Goal: Task Accomplishment & Management: Use online tool/utility

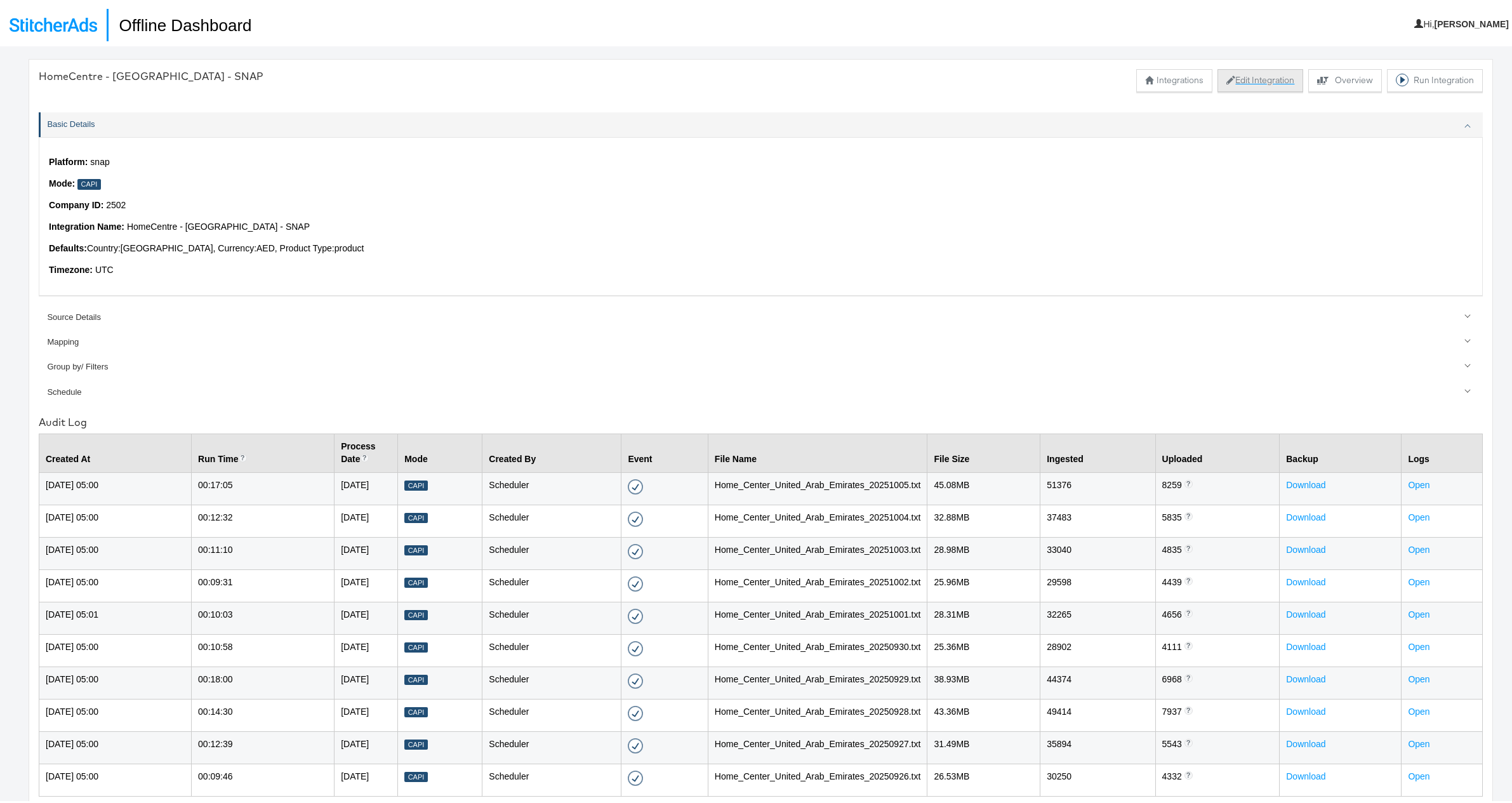
click at [1271, 75] on button "Edit Integration" at bounding box center [1260, 78] width 86 height 22
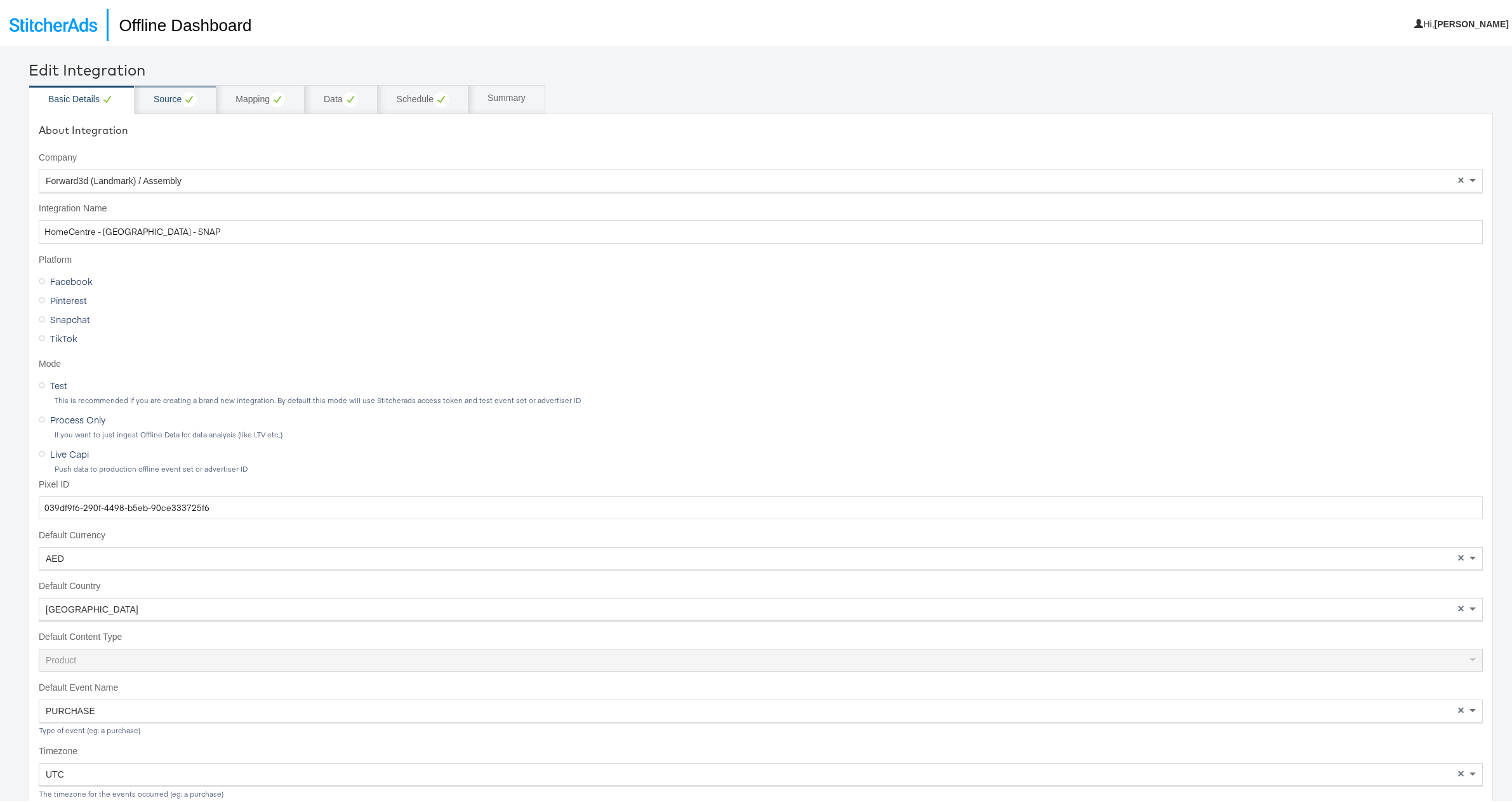
click at [168, 94] on div "Source" at bounding box center [176, 97] width 43 height 16
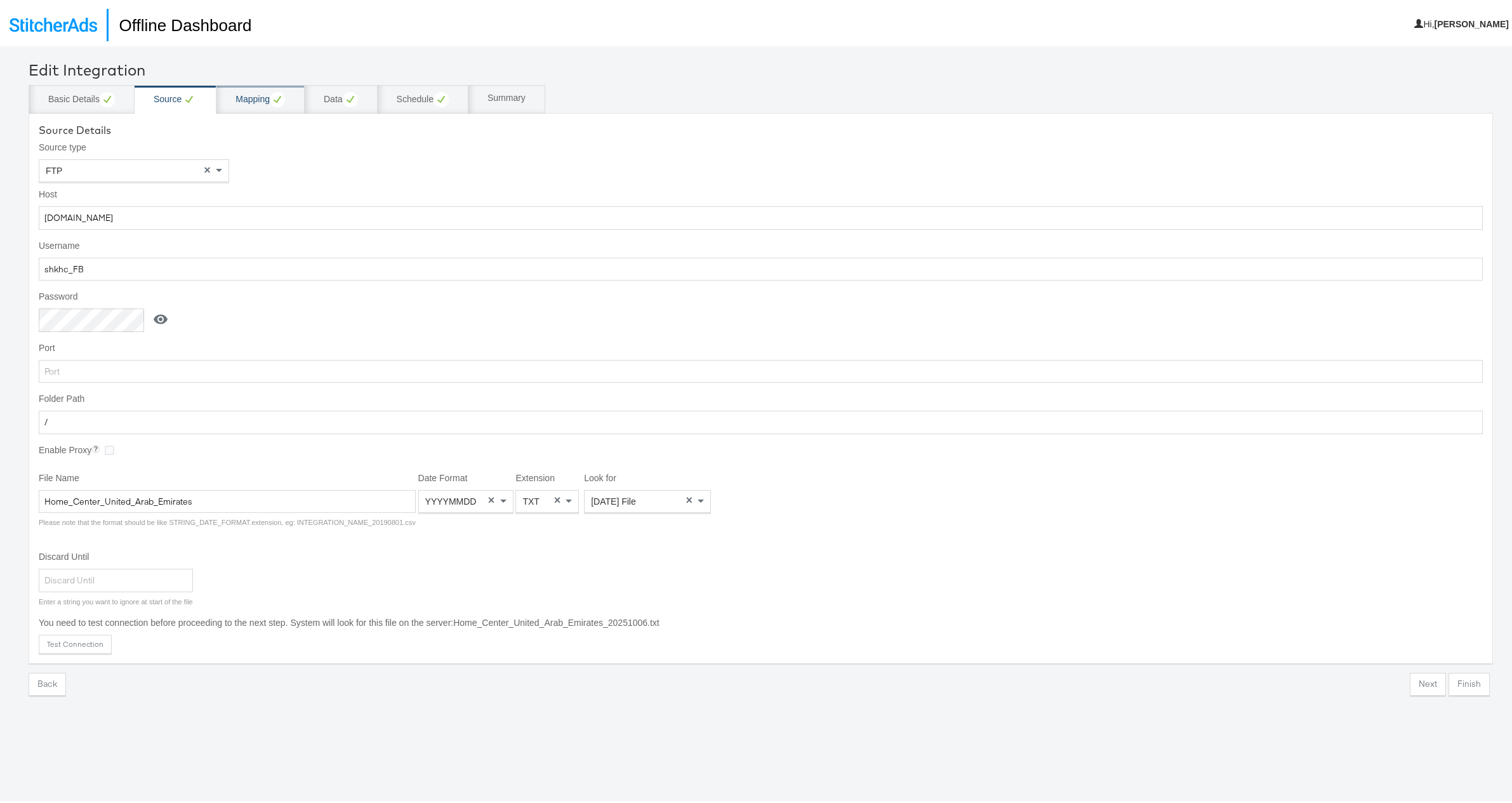
click at [240, 93] on div "Mapping" at bounding box center [259, 97] width 49 height 16
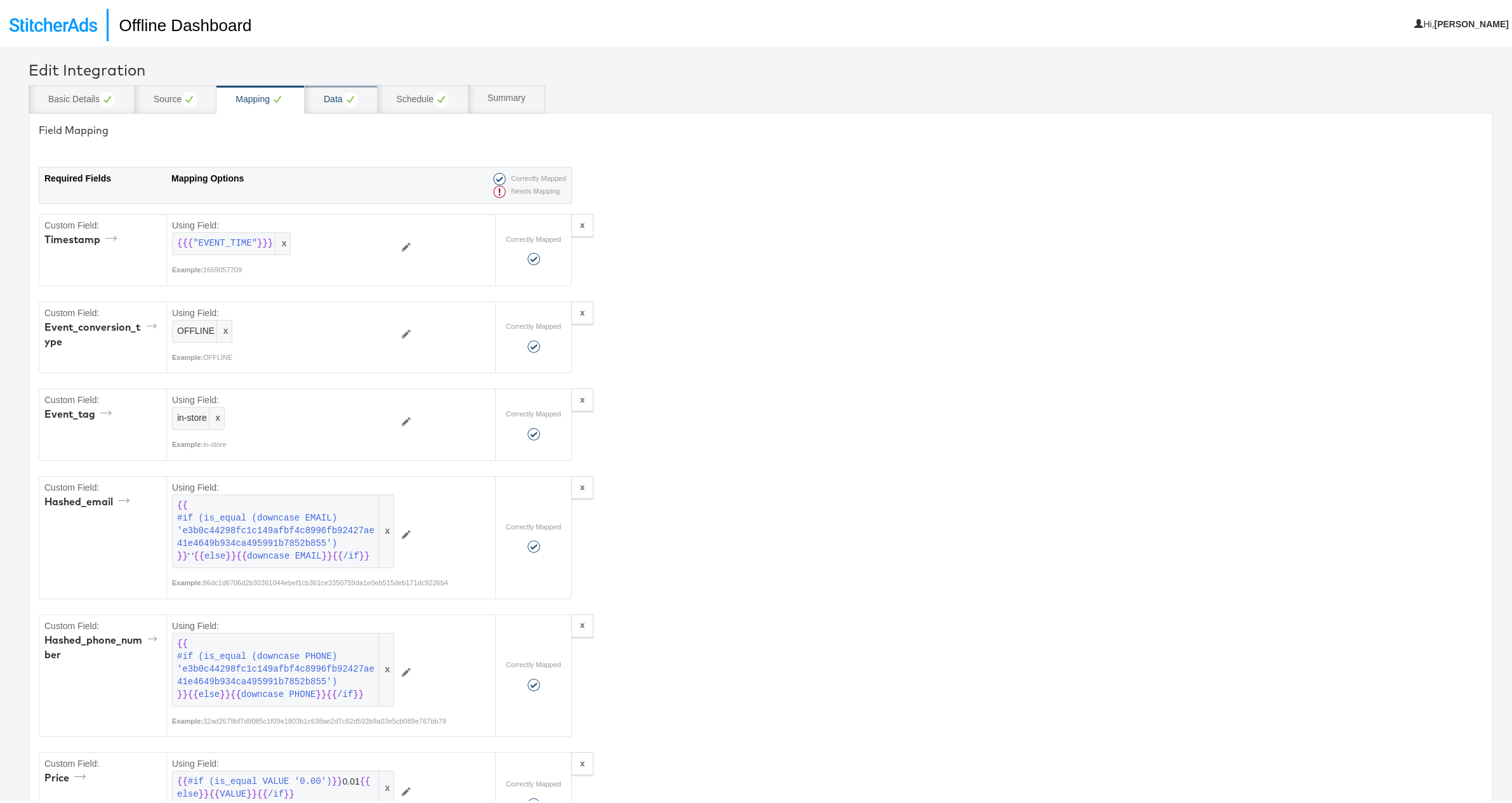
click at [331, 100] on div "Data" at bounding box center [341, 97] width 35 height 16
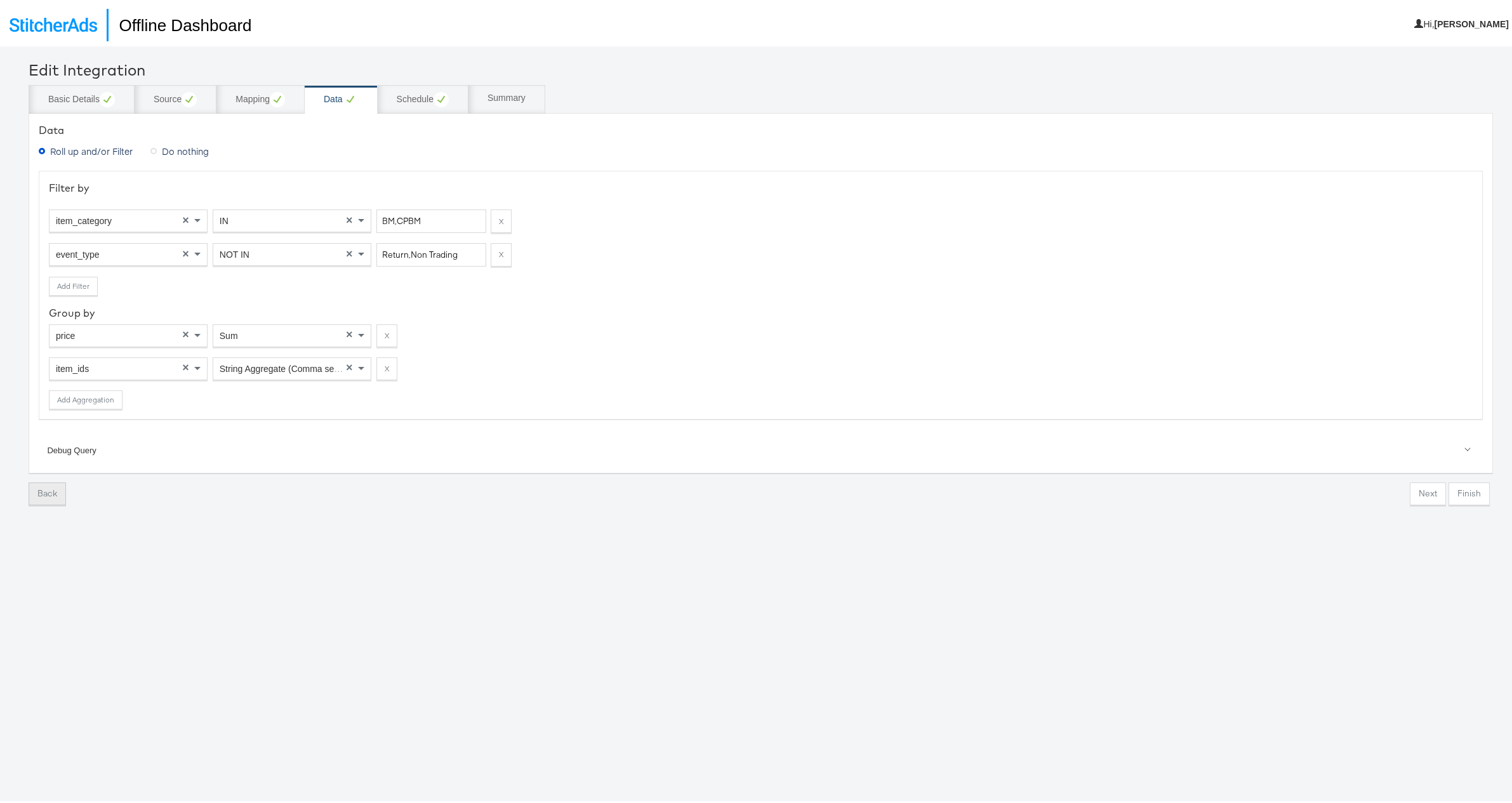
click at [44, 485] on button "Back" at bounding box center [47, 491] width 37 height 22
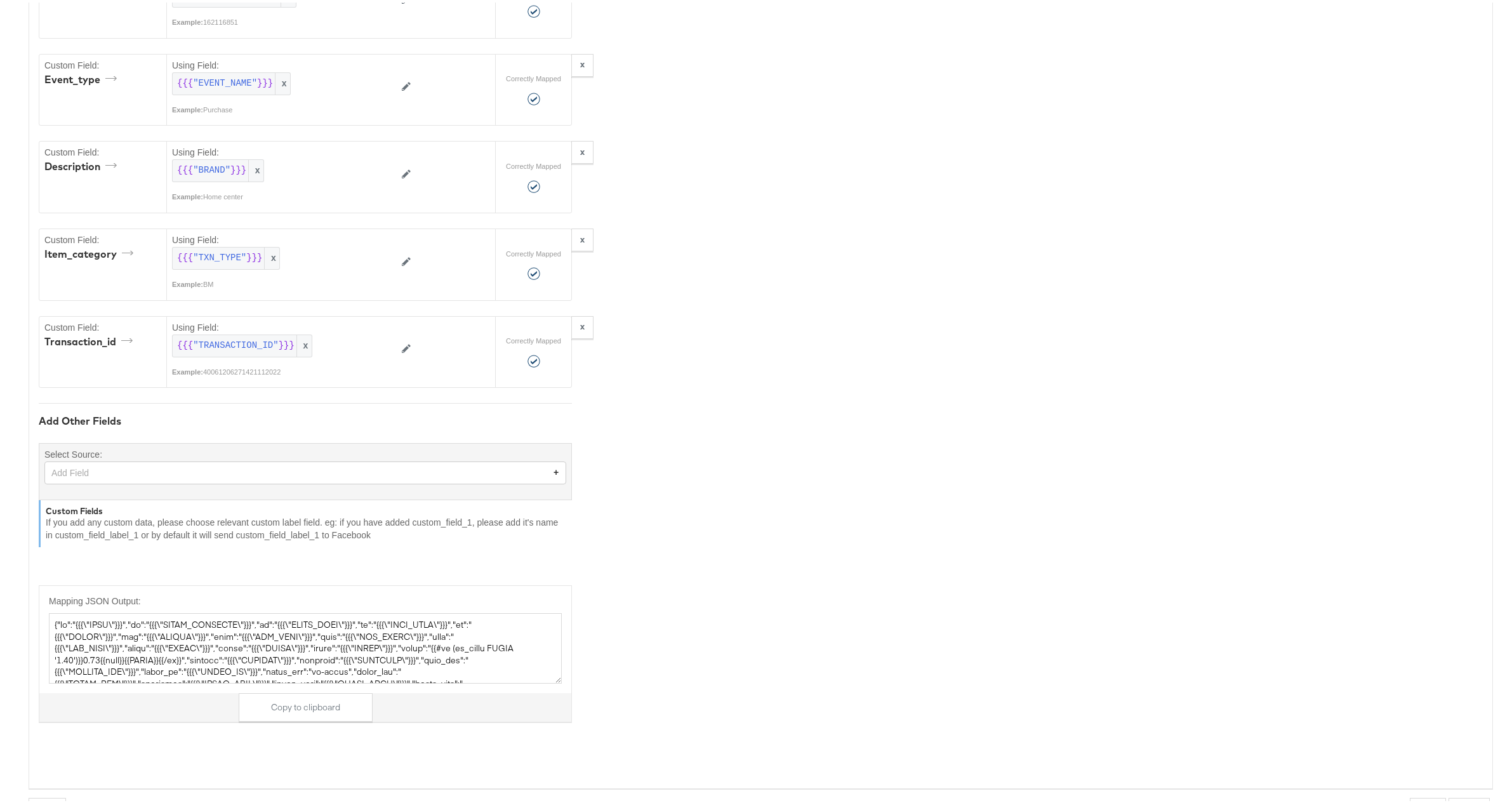
scroll to position [902, 0]
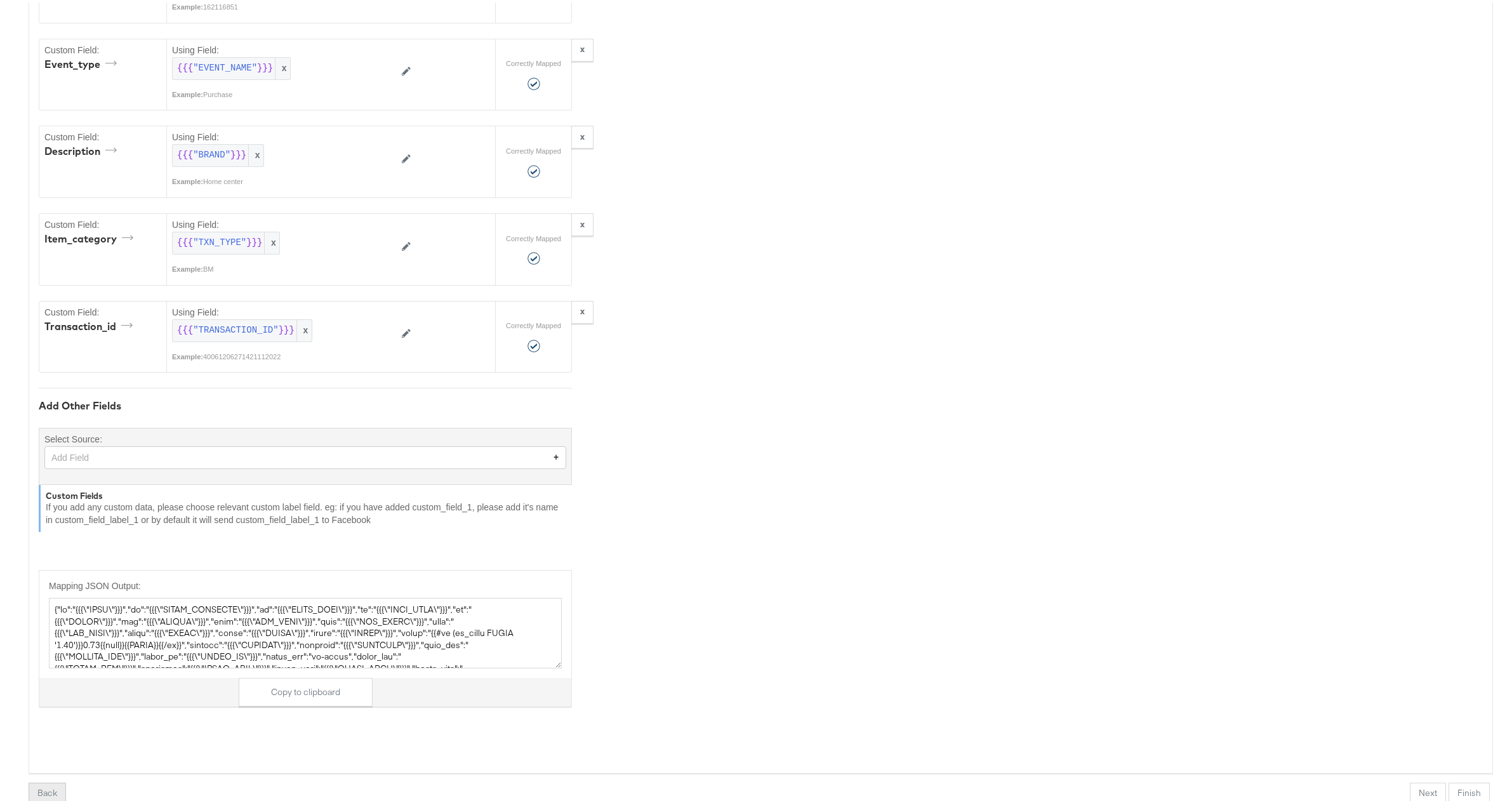
click at [48, 787] on button "Back" at bounding box center [47, 792] width 37 height 22
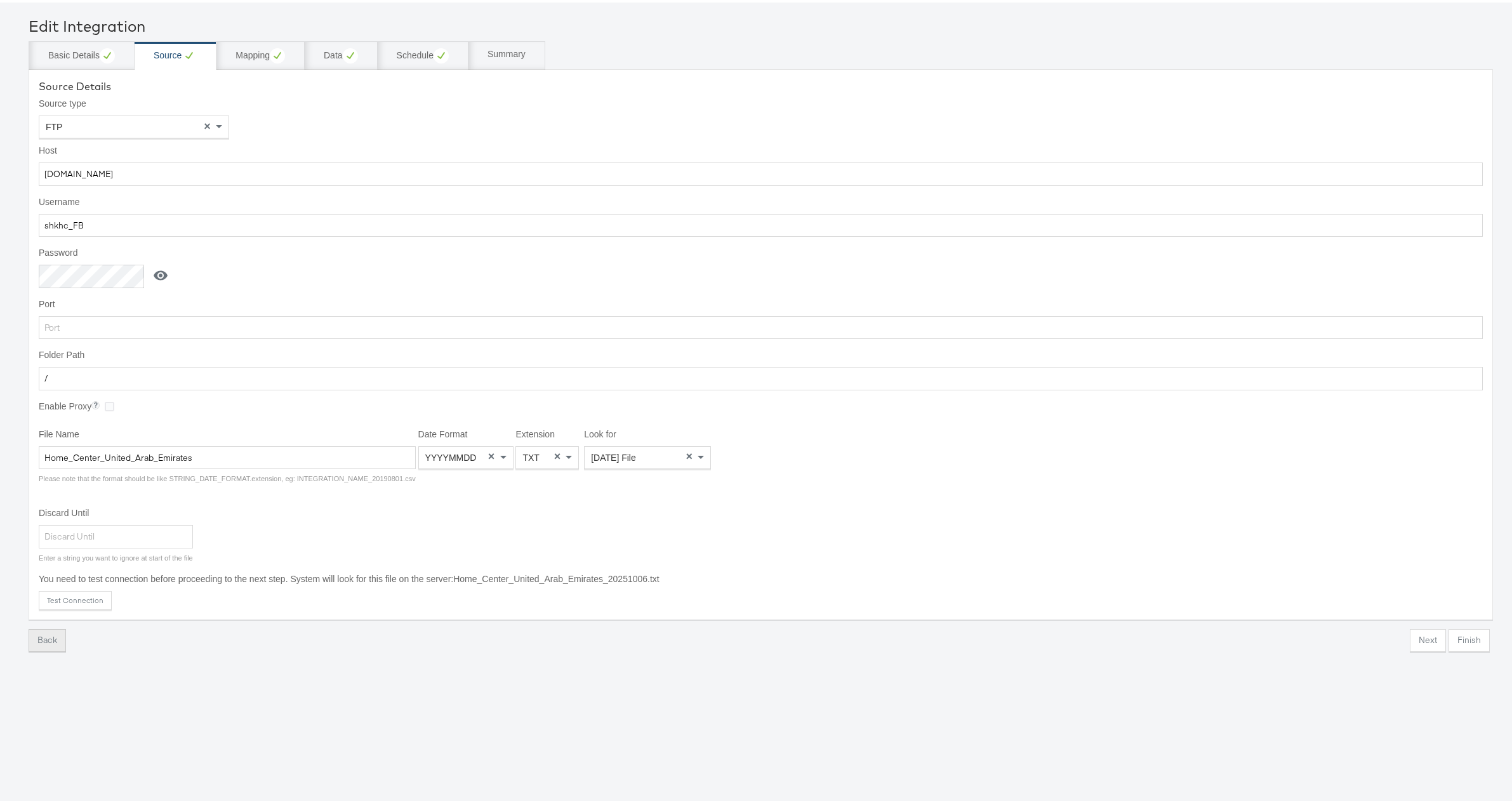
click at [48, 639] on button "Back" at bounding box center [47, 638] width 37 height 22
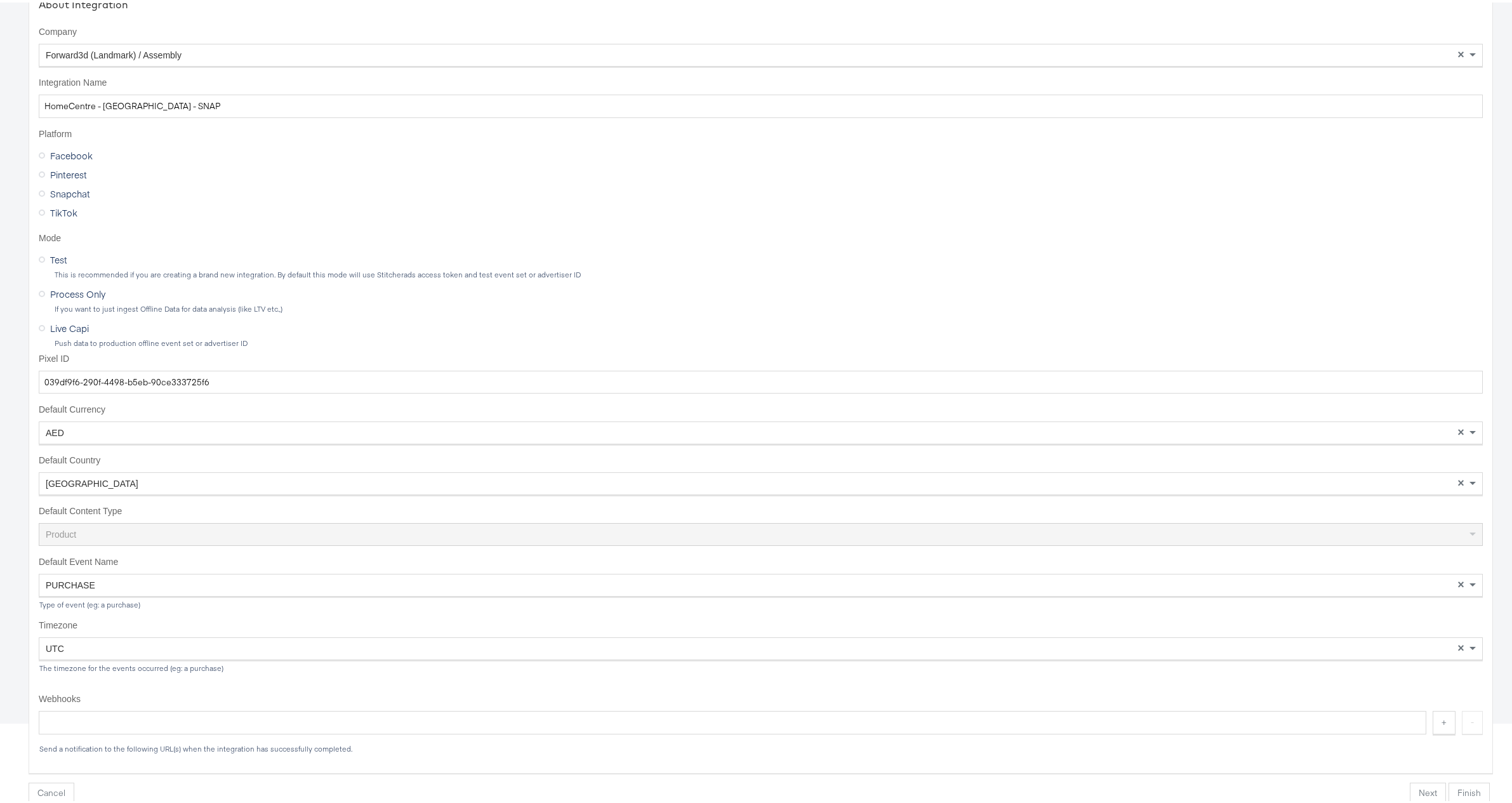
scroll to position [0, 0]
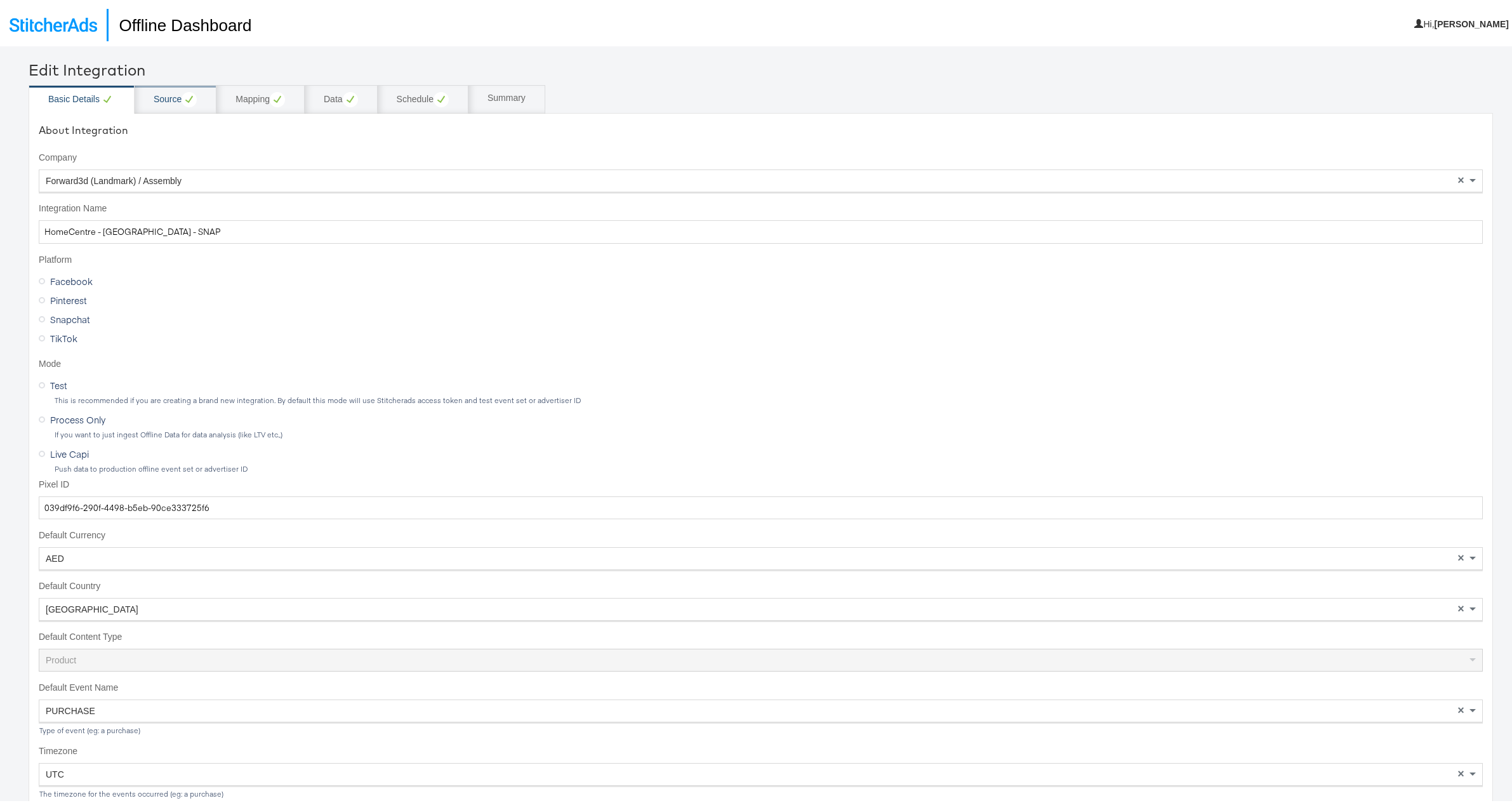
click at [158, 92] on div "Source" at bounding box center [176, 97] width 43 height 16
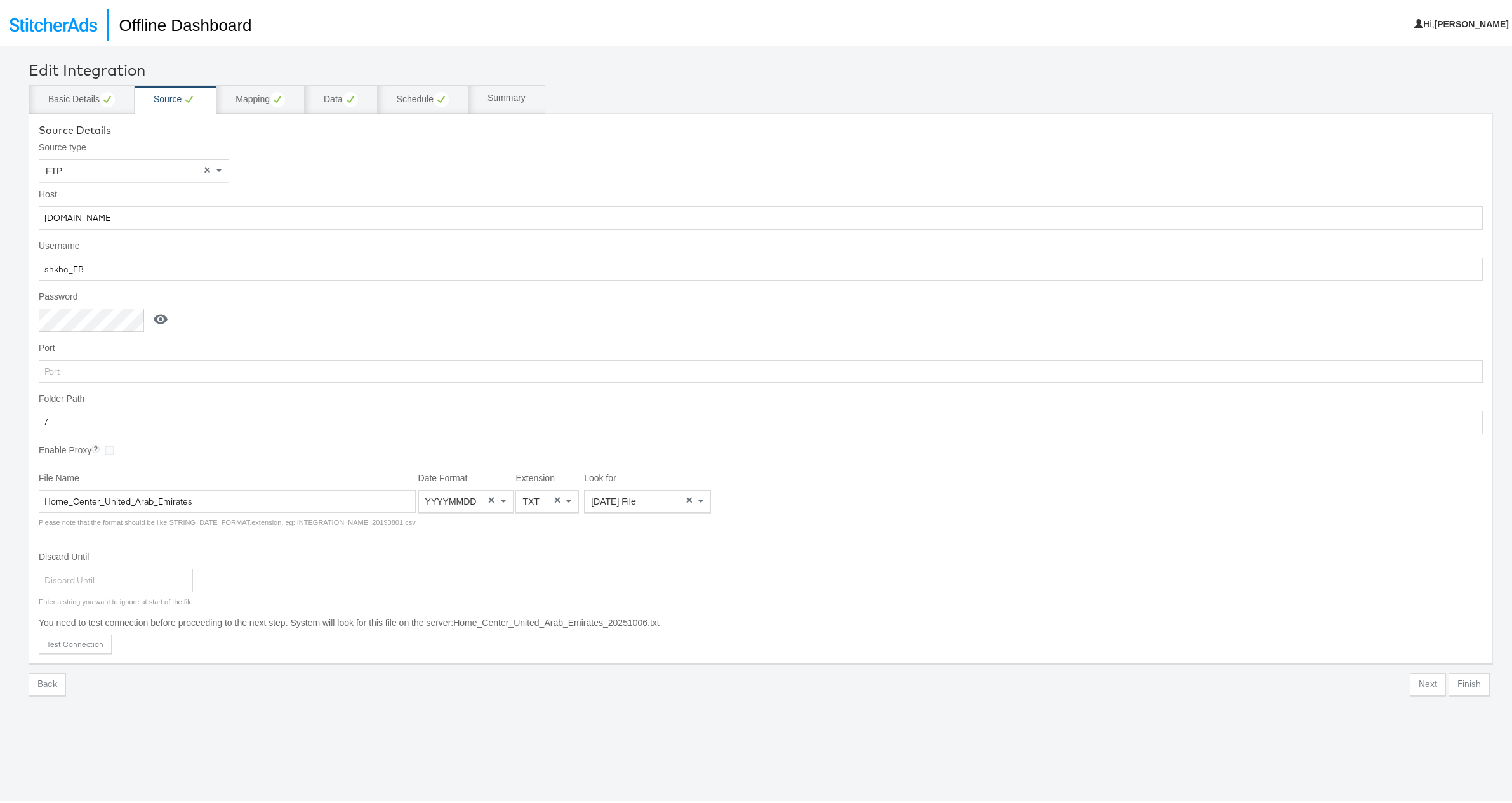
scroll to position [3, 0]
